Goal: Task Accomplishment & Management: Manage account settings

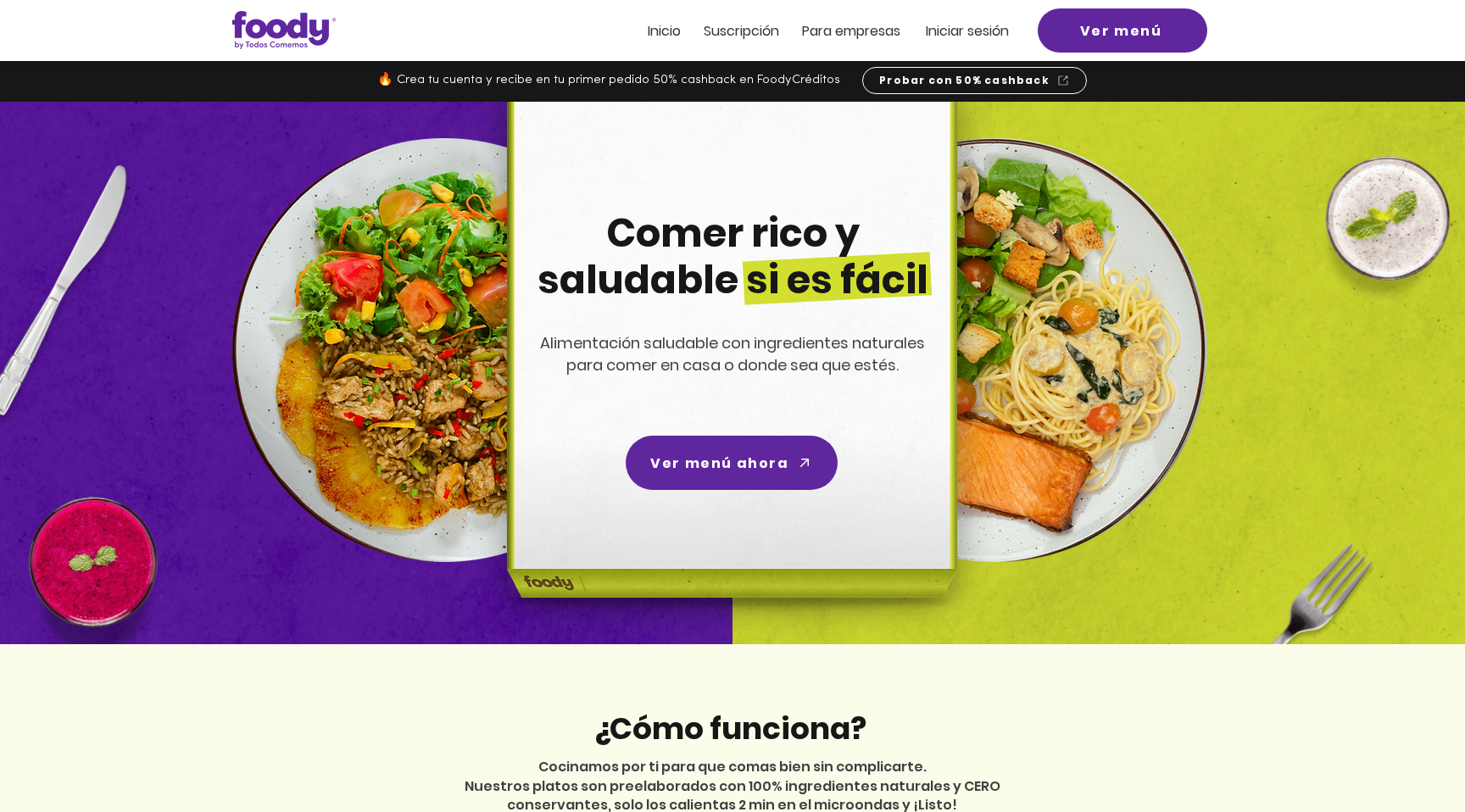
click at [968, 27] on span "Iniciar sesión" at bounding box center [967, 31] width 83 height 20
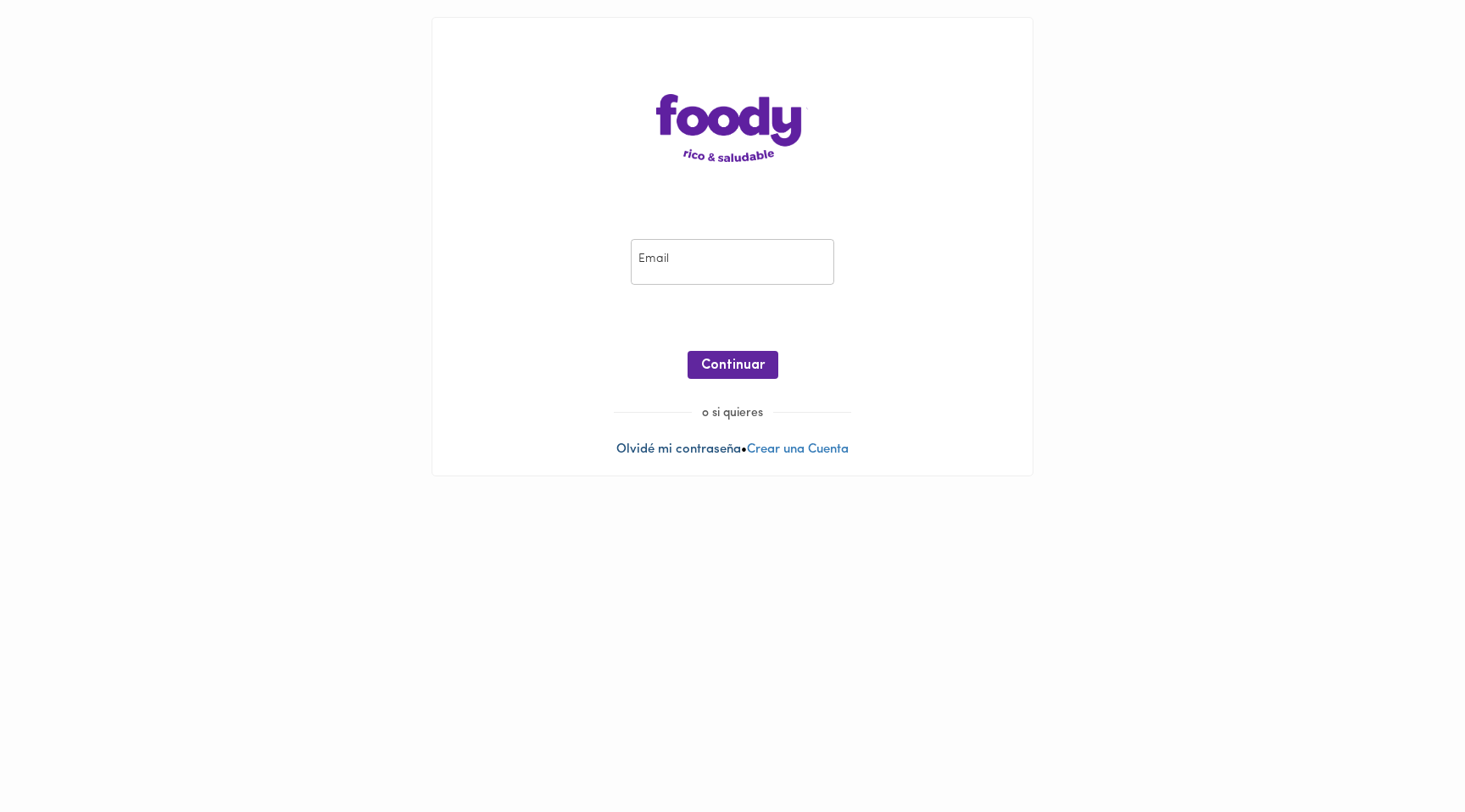
click at [662, 451] on link "Olvidé mi contraseña" at bounding box center [678, 450] width 125 height 12
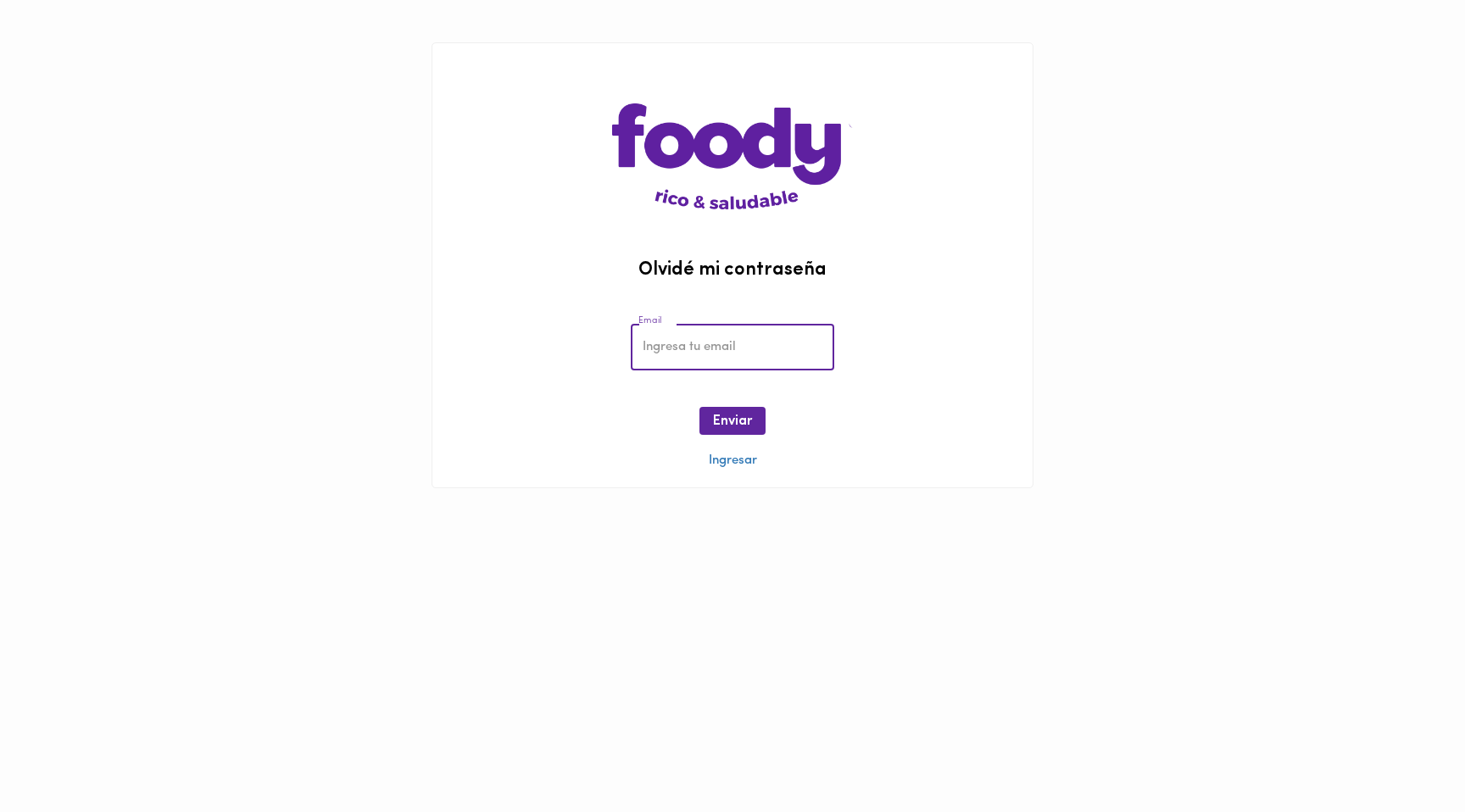
click at [712, 354] on input "email" at bounding box center [732, 347] width 204 height 46
type input "[EMAIL_ADDRESS][DOMAIN_NAME]"
click at [740, 419] on span "Enviar" at bounding box center [733, 421] width 39 height 16
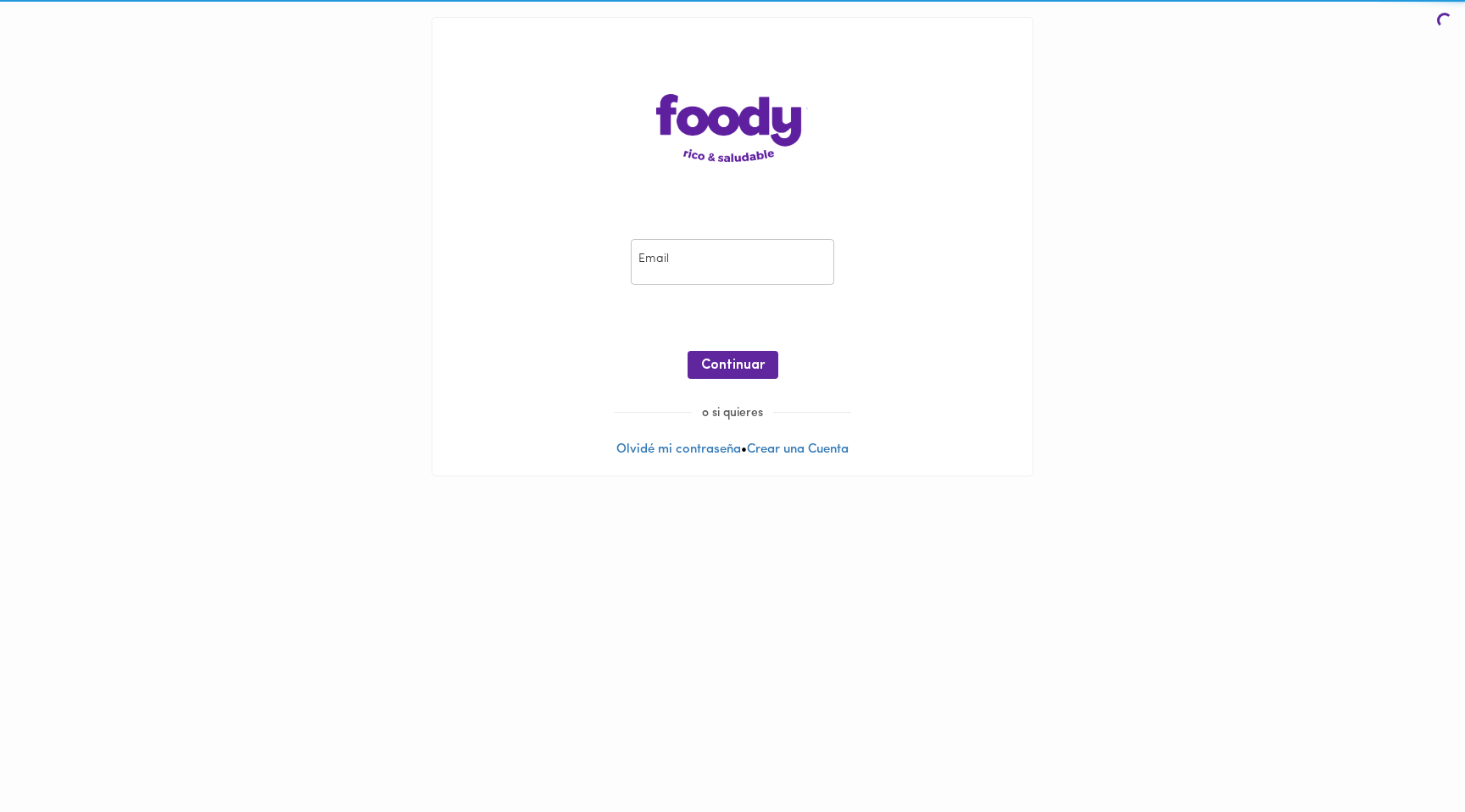
click at [706, 244] on input "email" at bounding box center [732, 262] width 204 height 46
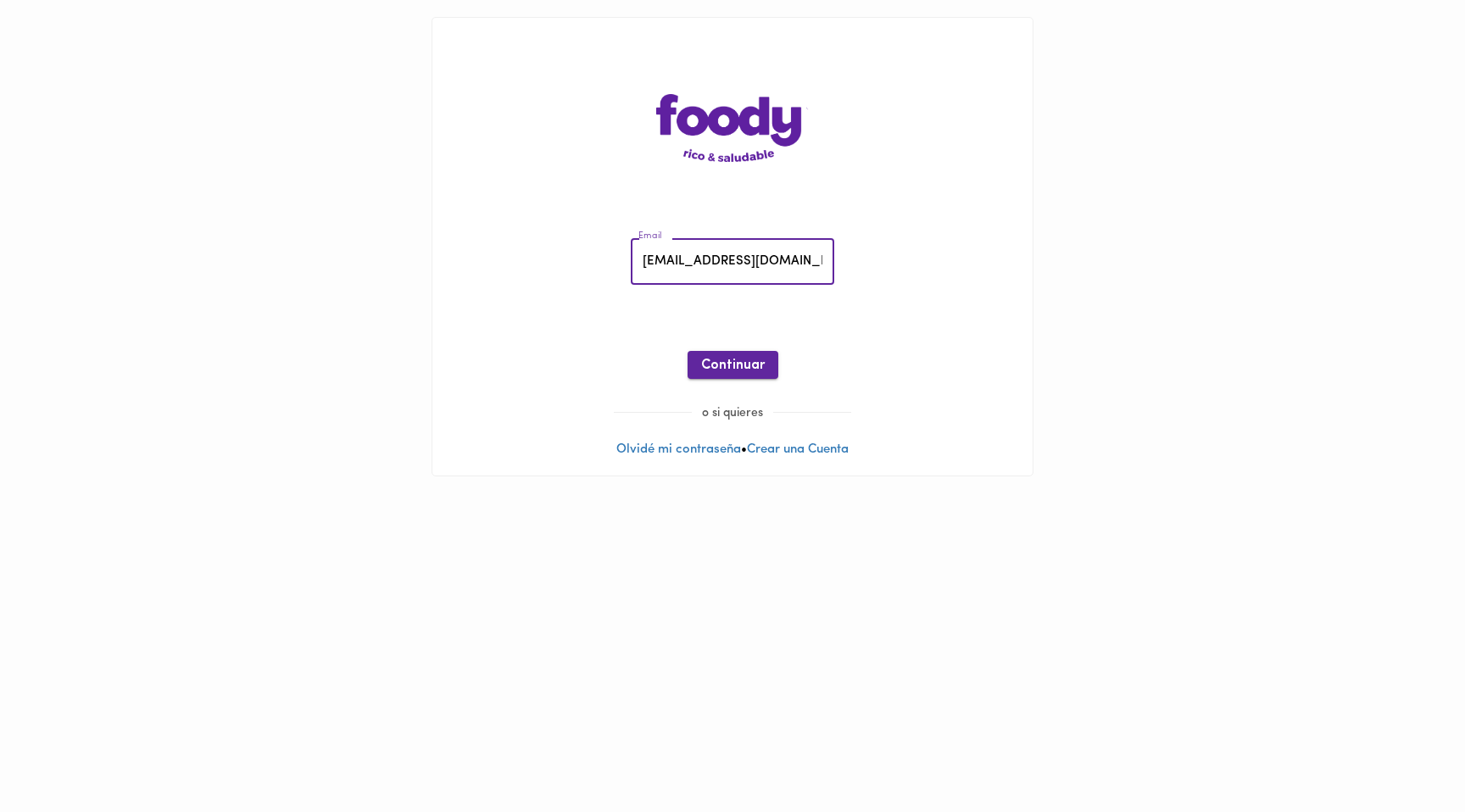
click at [730, 363] on span "Continuar" at bounding box center [732, 366] width 63 height 16
click at [726, 416] on span "o si quieres" at bounding box center [732, 413] width 81 height 12
click at [745, 261] on input "[EMAIL_ADDRESS][DOMAIN_NAME]" at bounding box center [732, 262] width 204 height 46
drag, startPoint x: 745, startPoint y: 261, endPoint x: 769, endPoint y: 269, distance: 25.3
click at [745, 261] on input "[EMAIL_ADDRESS][DOMAIN_NAME]" at bounding box center [732, 262] width 204 height 46
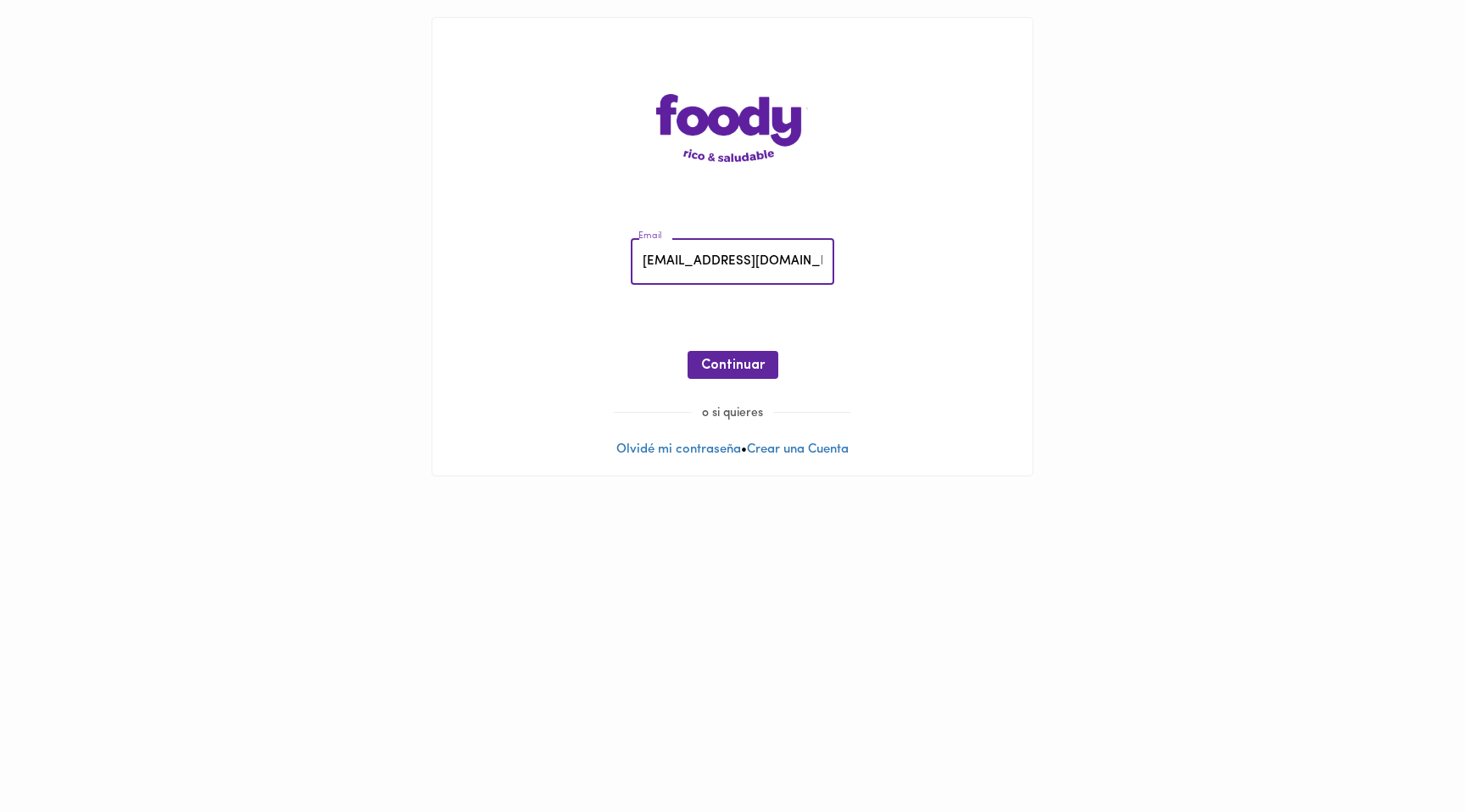
type input "[EMAIL_ADDRESS][DOMAIN_NAME]"
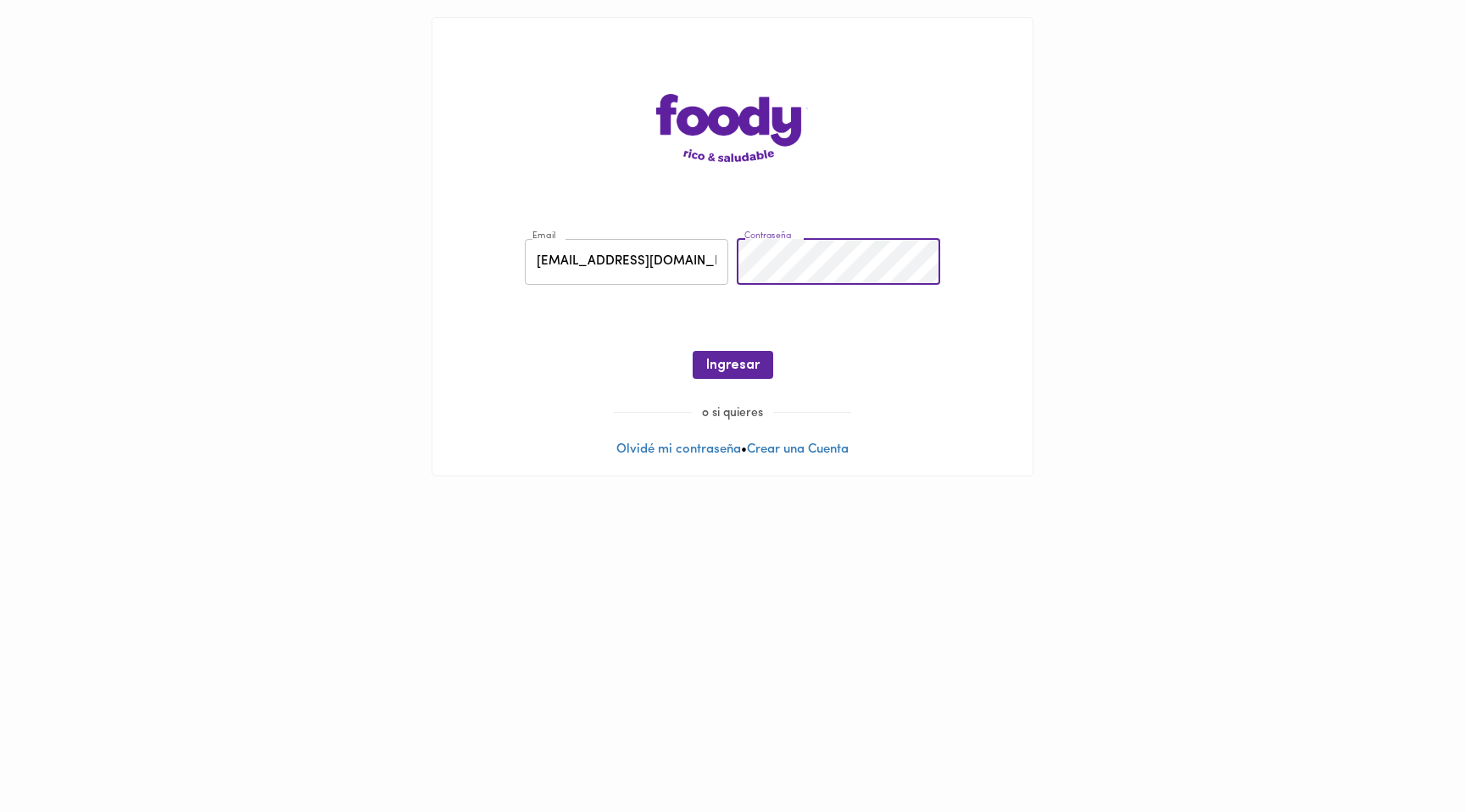
click at [733, 380] on div at bounding box center [732, 391] width 566 height 25
click at [729, 361] on span "Ingresar" at bounding box center [733, 366] width 54 height 16
